Goal: Information Seeking & Learning: Learn about a topic

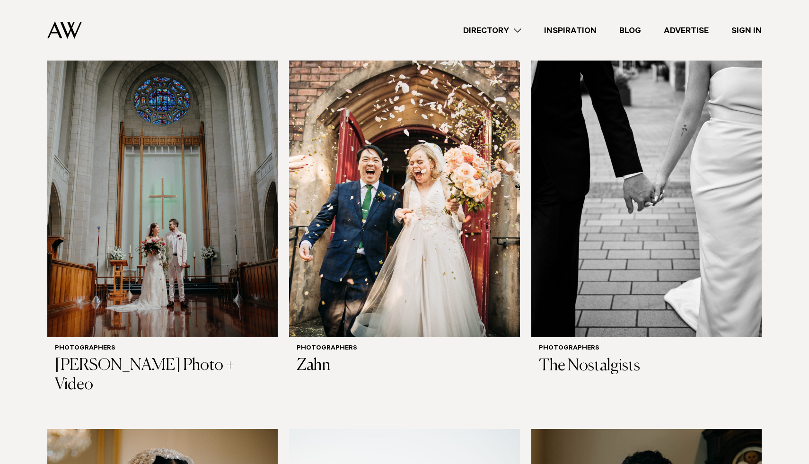
scroll to position [1466, 0]
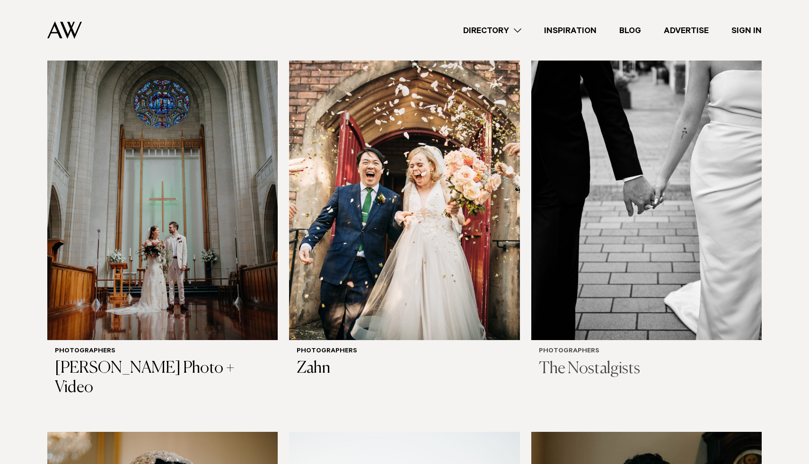
click at [627, 324] on img at bounding box center [646, 185] width 230 height 309
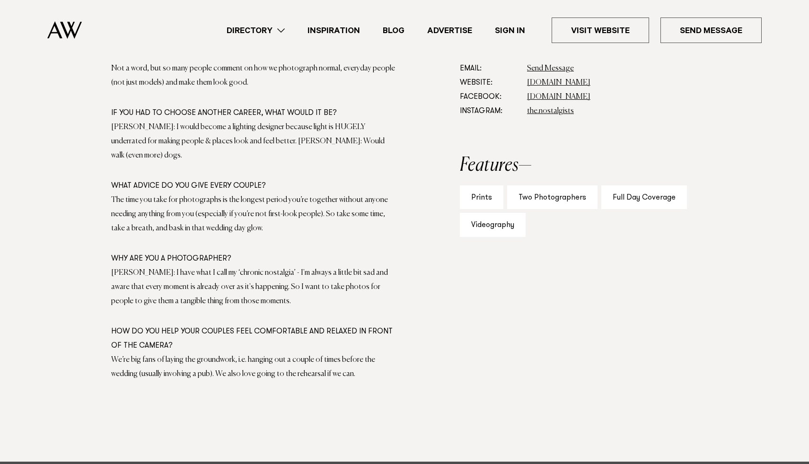
scroll to position [412, 0]
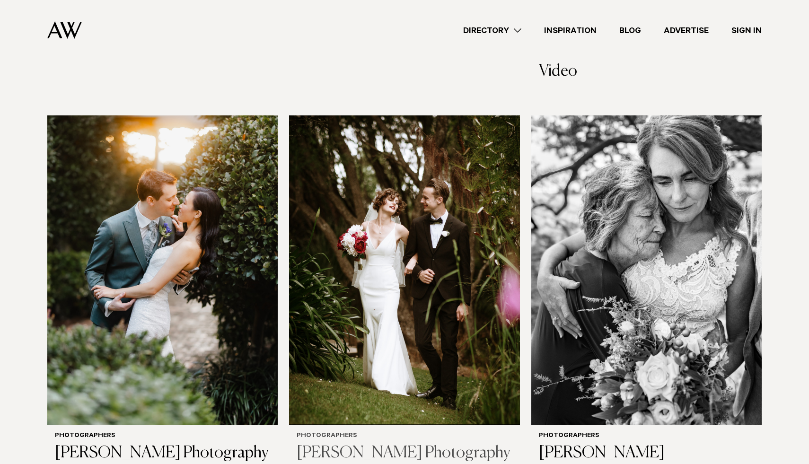
scroll to position [2966, 0]
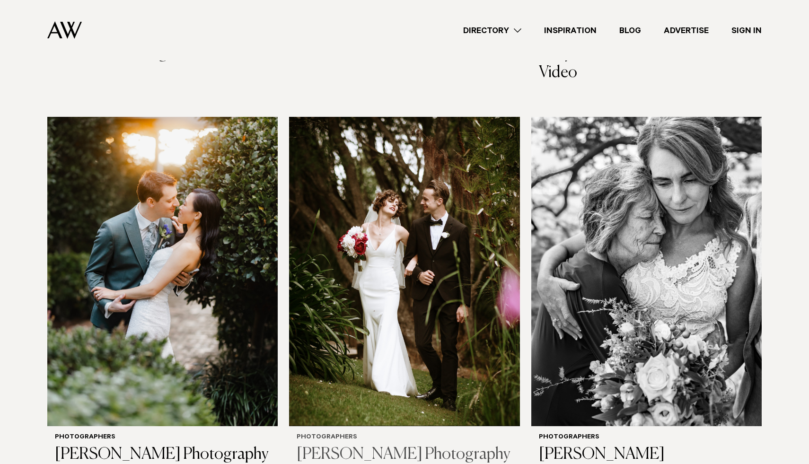
click at [413, 445] on h3 "[PERSON_NAME] Photography" at bounding box center [404, 454] width 215 height 19
